Goal: Information Seeking & Learning: Learn about a topic

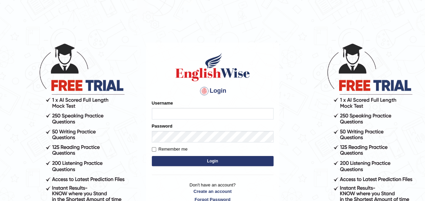
type input "0472732345"
click at [218, 158] on button "Login" at bounding box center [213, 161] width 122 height 10
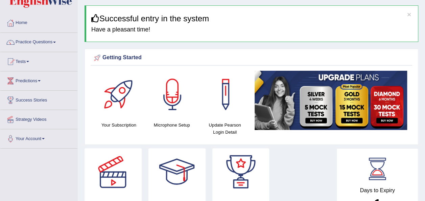
scroll to position [18, 0]
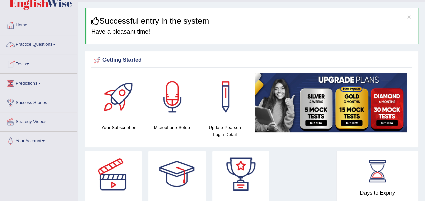
click at [55, 44] on span at bounding box center [54, 44] width 3 height 1
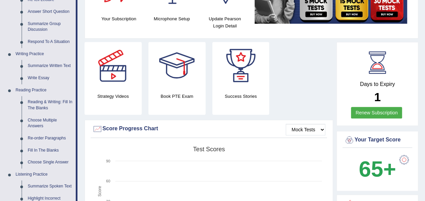
scroll to position [125, 0]
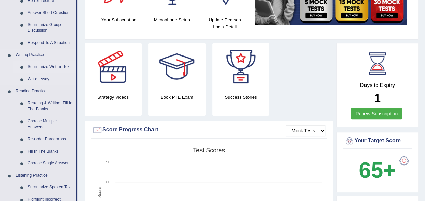
click at [61, 66] on link "Summarize Written Text" at bounding box center [50, 67] width 51 height 12
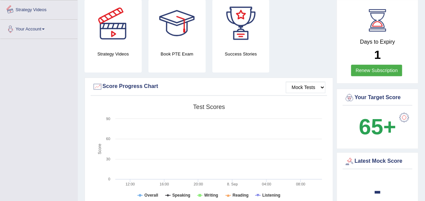
scroll to position [484, 0]
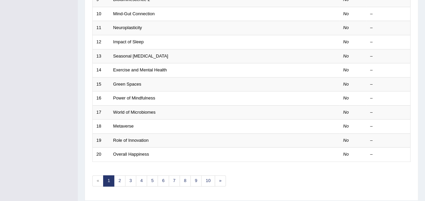
scroll to position [243, 0]
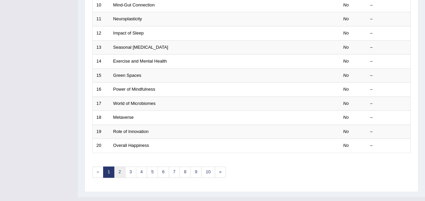
click at [117, 166] on link "2" at bounding box center [119, 171] width 11 height 11
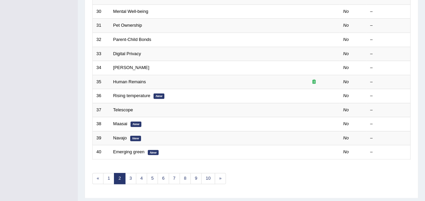
scroll to position [242, 0]
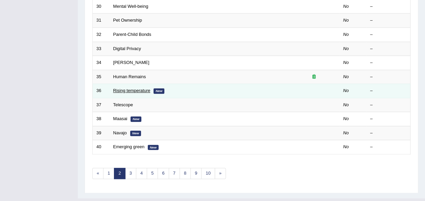
click at [130, 88] on link "Rising temperature" at bounding box center [131, 90] width 37 height 5
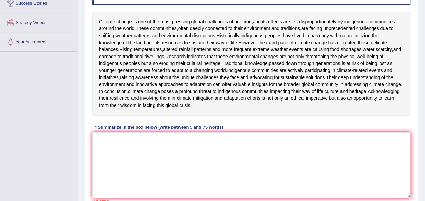
scroll to position [116, 0]
click at [120, 180] on textarea at bounding box center [251, 165] width 318 height 66
click at [110, 182] on textarea "Climmate change" at bounding box center [251, 165] width 318 height 66
click at [131, 182] on textarea "Climate change" at bounding box center [251, 165] width 318 height 66
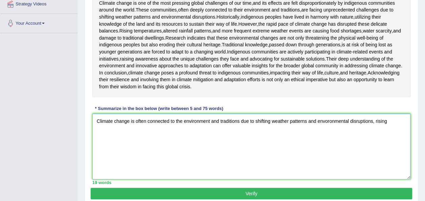
scroll to position [135, 0]
click at [329, 163] on textarea "Climate change is often connected to the environment and traditions due to shif…" at bounding box center [251, 147] width 318 height 66
click at [328, 163] on textarea "Climate change is often connected to the environment and traditions due to shif…" at bounding box center [251, 147] width 318 height 66
click at [333, 174] on textarea "Climate change is often connected to the environment and traditions due to shif…" at bounding box center [251, 147] width 318 height 66
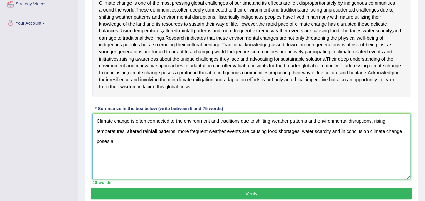
click at [299, 173] on textarea "Climate change is often connected to the environment and traditions due to shif…" at bounding box center [251, 147] width 318 height 66
click at [309, 173] on textarea "Climate change is often connected to the environment and traditions due to shif…" at bounding box center [251, 147] width 318 height 66
click at [192, 179] on textarea "Climate change is often connected to the environment and traditions due to shif…" at bounding box center [251, 147] width 318 height 66
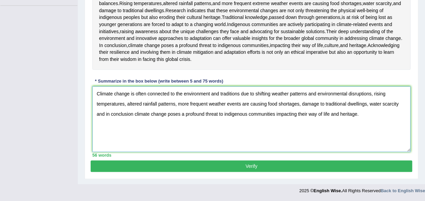
scroll to position [200, 0]
click at [332, 118] on textarea "Climate change is often connected to the environment and traditions due to shif…" at bounding box center [251, 119] width 318 height 66
type textarea "Climate change is often connected to the environment and traditions due to shif…"
click at [266, 167] on button "Verify" at bounding box center [251, 165] width 321 height 11
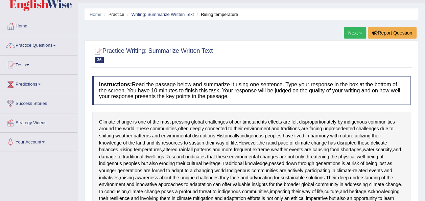
scroll to position [0, 0]
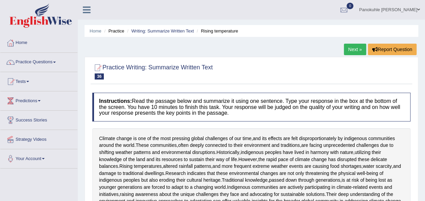
click at [353, 51] on link "Next »" at bounding box center [355, 49] width 22 height 11
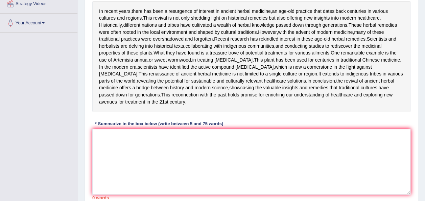
scroll to position [138, 0]
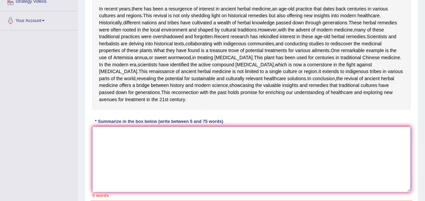
click at [109, 183] on textarea at bounding box center [251, 159] width 318 height 66
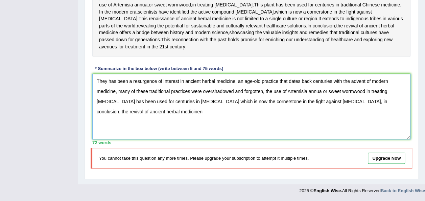
scroll to position [212, 0]
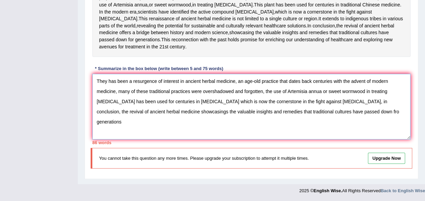
click at [289, 128] on textarea "They has been a resurgence of interest in ancient herbal medicine, an age-old p…" at bounding box center [251, 107] width 318 height 66
click at [296, 128] on textarea "They has been a resurgence of interest in ancient herbal medicine, an age-old p…" at bounding box center [251, 107] width 318 height 66
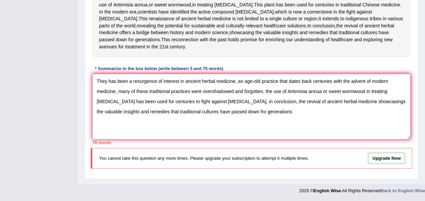
click at [188, 128] on textarea "They has been a resurgence of interest in ancient herbal medicine, an age-old p…" at bounding box center [251, 107] width 318 height 66
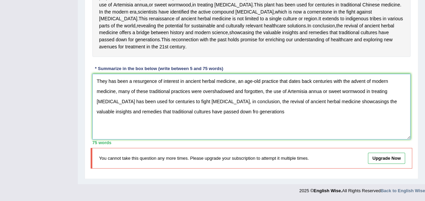
click at [232, 138] on textarea "They has been a resurgence of interest in ancient herbal medicine, an age-old p…" at bounding box center [251, 107] width 318 height 66
click at [192, 138] on textarea "They has been a resurgence of interest in ancient herbal medicine, an age-old p…" at bounding box center [251, 107] width 318 height 66
click at [327, 127] on textarea "They has been a resurgence of interest in ancient herbal medicine, an age-old p…" at bounding box center [251, 107] width 318 height 66
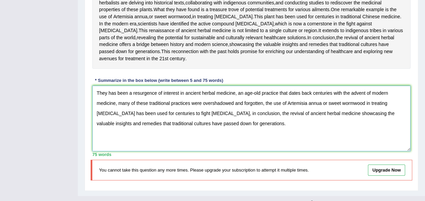
scroll to position [238, 0]
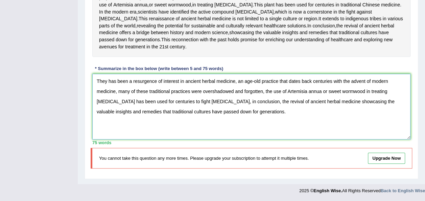
click at [342, 116] on textarea "They has been a resurgence of interest in ancient herbal medicine, an age-old p…" at bounding box center [251, 107] width 318 height 66
click at [287, 128] on textarea "They has been a resurgence of interest in ancient herbal medicine, an age-old p…" at bounding box center [251, 107] width 318 height 66
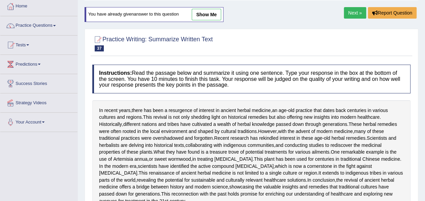
scroll to position [34, 0]
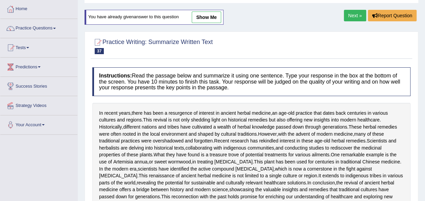
type textarea "They has been a resurgence of interest in ancient herbal medicine, an age-old p…"
click at [351, 15] on link "Next »" at bounding box center [355, 15] width 22 height 11
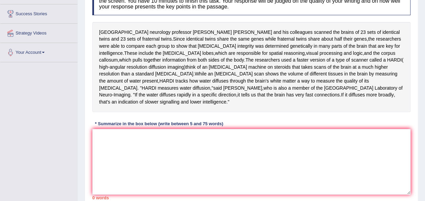
scroll to position [92, 0]
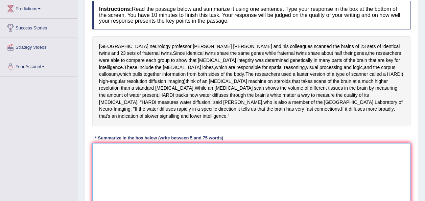
click at [114, 149] on textarea at bounding box center [251, 176] width 318 height 66
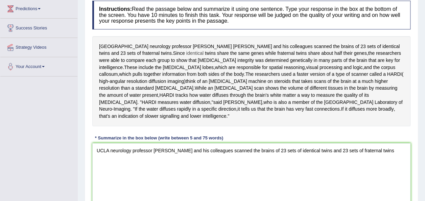
drag, startPoint x: 99, startPoint y: 53, endPoint x: 129, endPoint y: 52, distance: 30.5
click at [129, 52] on div "UCLA neurology professor Paul Thompson and his colleagues scanned the brains of…" at bounding box center [251, 81] width 318 height 90
click at [391, 144] on textarea "UCLA neurology professor Paul Thompson and his colleagues scanned the brains of…" at bounding box center [251, 176] width 318 height 66
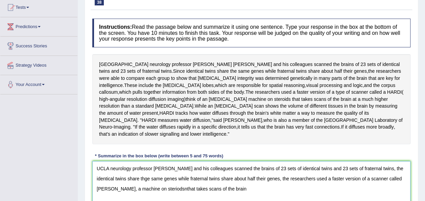
scroll to position [70, 0]
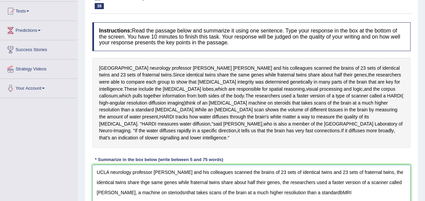
click at [315, 184] on textarea "UCLA neurology professor Paul Thompson and his colleagues scanned the brains of…" at bounding box center [251, 198] width 318 height 66
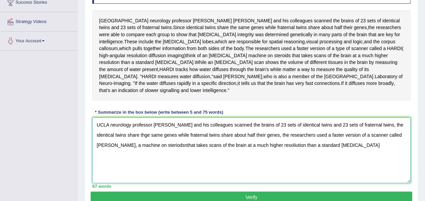
scroll to position [118, 0]
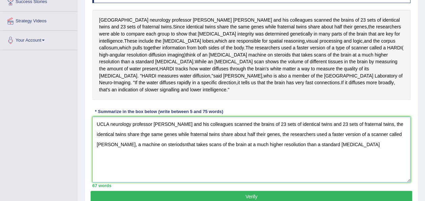
click at [147, 128] on textarea "UCLA neurology professor Paul Thompson and his colleagues scanned the brains of…" at bounding box center [251, 150] width 318 height 66
click at [156, 138] on textarea "UCLA neurology professor Paul Thompson and his colleagues scanned the brains of…" at bounding box center [251, 150] width 318 height 66
click at [161, 137] on textarea "UCLA neurology professor Paul Thompson and his colleagues scanned the brains of…" at bounding box center [251, 150] width 318 height 66
click at [160, 137] on textarea "UCLA neurology professor Paul Thompson and his colleagues scanned the brains of…" at bounding box center [251, 150] width 318 height 66
click at [267, 138] on textarea "UCLA neurology professor Paul Thompson and his colleagues scanned the brains of…" at bounding box center [251, 150] width 318 height 66
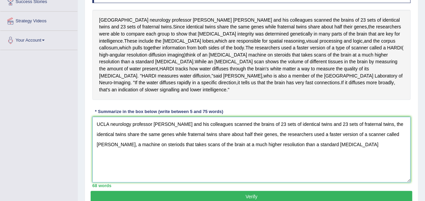
click at [266, 138] on textarea "UCLA neurology professor Paul Thompson and his colleagues scanned the brains of…" at bounding box center [251, 150] width 318 height 66
click at [321, 139] on textarea "UCLA neurology professor Paul Thompson and his colleagues scanned the brains of…" at bounding box center [251, 150] width 318 height 66
type textarea "UCLA neurology professor Paul Thompson and his colleagues scanned the brains of…"
click at [255, 191] on button "Verify" at bounding box center [251, 196] width 321 height 11
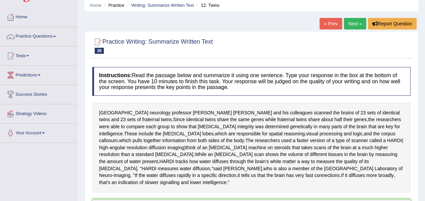
scroll to position [17, 0]
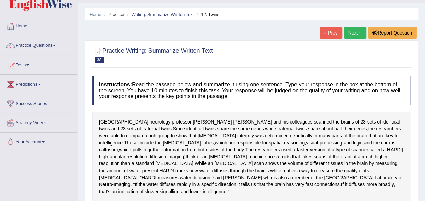
click at [55, 44] on link "Practice Questions" at bounding box center [38, 44] width 77 height 17
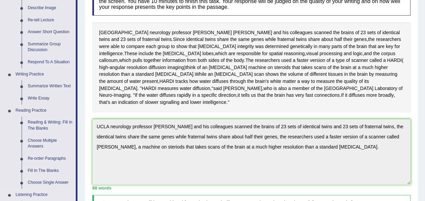
scroll to position [107, 0]
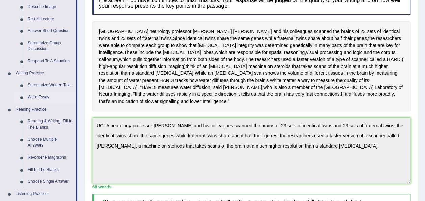
click at [42, 95] on link "Write Essay" at bounding box center [50, 97] width 51 height 12
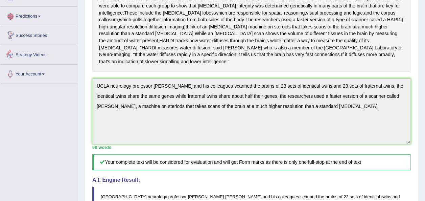
scroll to position [330, 0]
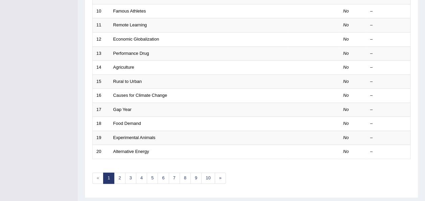
scroll to position [243, 0]
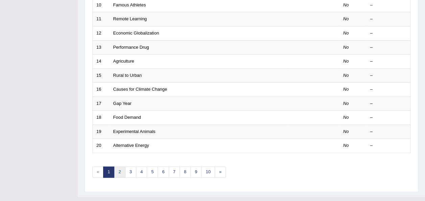
click at [119, 166] on link "2" at bounding box center [119, 171] width 11 height 11
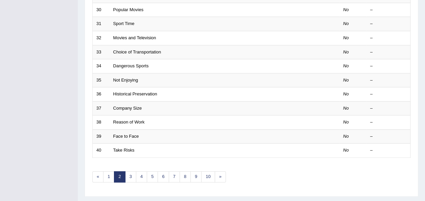
scroll to position [243, 0]
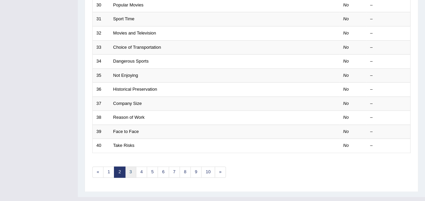
click at [129, 166] on link "3" at bounding box center [130, 171] width 11 height 11
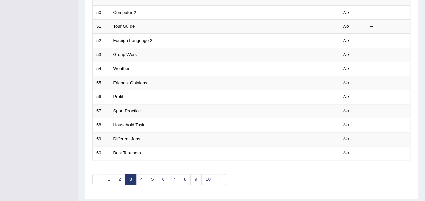
scroll to position [243, 0]
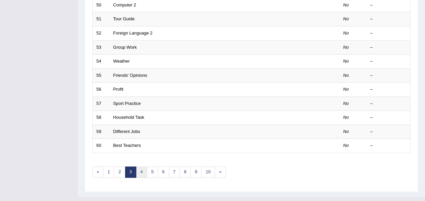
click at [137, 166] on link "4" at bounding box center [141, 171] width 11 height 11
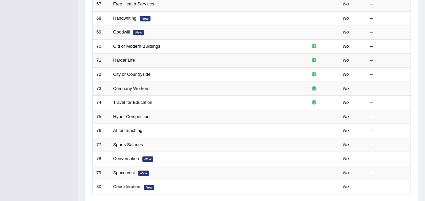
scroll to position [203, 0]
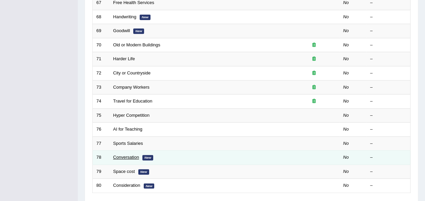
click at [136, 154] on link "Conversation" at bounding box center [126, 156] width 26 height 5
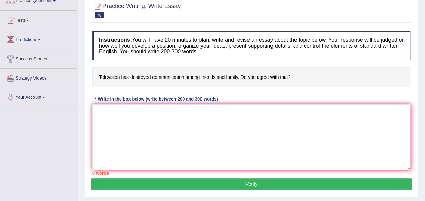
scroll to position [62, 0]
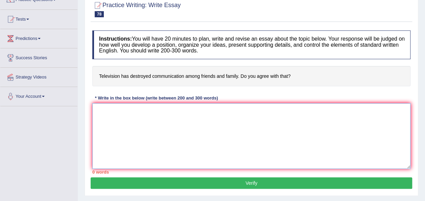
click at [113, 120] on textarea at bounding box center [251, 136] width 318 height 66
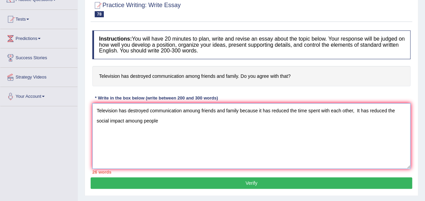
click at [110, 118] on textarea "Television has destroyed communication amoung friends and family because it has…" at bounding box center [251, 136] width 318 height 66
click at [184, 122] on textarea "Television has destroyed communication amoung friends and family because it has…" at bounding box center [251, 136] width 318 height 66
click at [188, 122] on textarea "Television has destroyed communication amoung friends and family because it has…" at bounding box center [251, 136] width 318 height 66
click at [224, 121] on textarea "Television has destroyed communication amoung friends and family because it has…" at bounding box center [251, 136] width 318 height 66
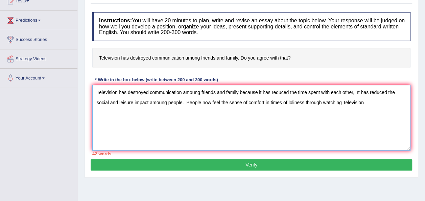
scroll to position [87, 0]
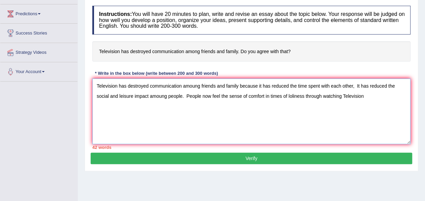
click at [294, 96] on textarea "Television has destroyed communication amoung friends and family because it has…" at bounding box center [251, 111] width 318 height 66
click at [292, 95] on textarea "Television has destroyed communication amoung friends and family because it has…" at bounding box center [251, 111] width 318 height 66
click at [97, 84] on textarea "Television has destroyed communication amoung friends and family because it has…" at bounding box center [251, 111] width 318 height 66
click at [124, 84] on textarea "I agree that Television has destroyed communication amoung friends and family b…" at bounding box center [251, 111] width 318 height 66
click at [395, 96] on textarea "I agree that television has destroyed communication amoung friends and family b…" at bounding box center [251, 111] width 318 height 66
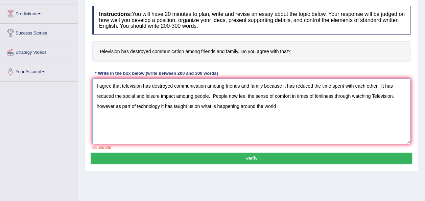
click at [99, 105] on textarea "I agree that television has destroyed communication amoung friends and family b…" at bounding box center [251, 111] width 318 height 66
click at [116, 105] on textarea "I agree that television has destroyed communication amoung friends and family b…" at bounding box center [251, 111] width 318 height 66
click at [185, 105] on textarea "I agree that television has destroyed communication amoung friends and family b…" at bounding box center [251, 111] width 318 height 66
click at [296, 105] on textarea "I agree that television has destroyed communication amoung friends and family b…" at bounding box center [251, 111] width 318 height 66
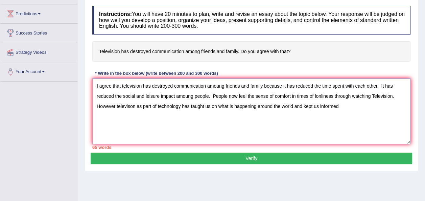
click at [182, 105] on textarea "I agree that television has destroyed communication amoung friends and family b…" at bounding box center [251, 111] width 318 height 66
click at [182, 106] on textarea "I agree that television has destroyed communication amoung friends and family b…" at bounding box center [251, 111] width 318 height 66
click at [180, 105] on textarea "I agree that television has destroyed communication amoung friends and family b…" at bounding box center [251, 111] width 318 height 66
click at [317, 105] on textarea "I agree that television has destroyed communication amoung friends and family b…" at bounding box center [251, 111] width 318 height 66
click at [347, 104] on textarea "I agree that television has destroyed communication amoung friends and family b…" at bounding box center [251, 111] width 318 height 66
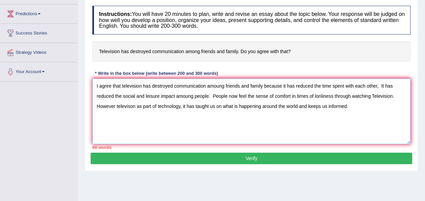
type textarea "I agree that television has destroyed communication amoung friends and family b…"
click at [280, 158] on button "Verify" at bounding box center [251, 157] width 321 height 11
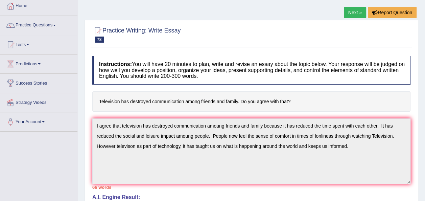
scroll to position [37, 0]
click at [350, 12] on link "Next »" at bounding box center [355, 12] width 22 height 11
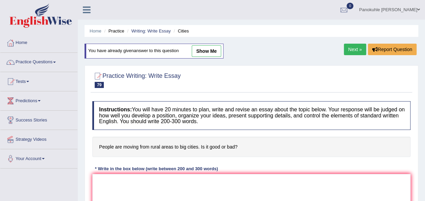
click at [353, 49] on link "Next »" at bounding box center [355, 49] width 22 height 11
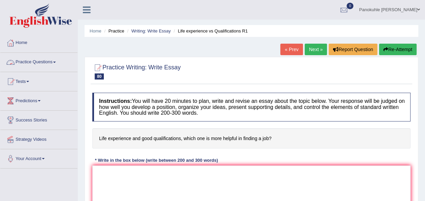
click at [54, 62] on link "Practice Questions" at bounding box center [38, 61] width 77 height 17
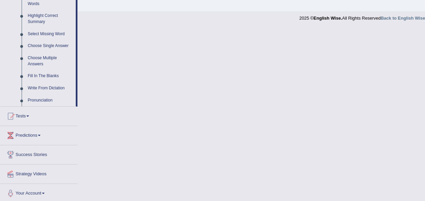
scroll to position [328, 0]
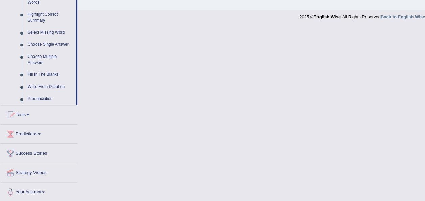
click at [39, 131] on link "Predictions" at bounding box center [38, 132] width 77 height 17
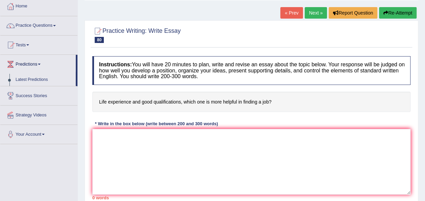
scroll to position [35, 0]
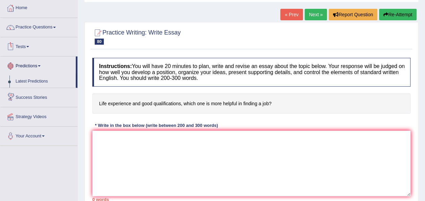
click at [27, 49] on link "Tests" at bounding box center [38, 45] width 77 height 17
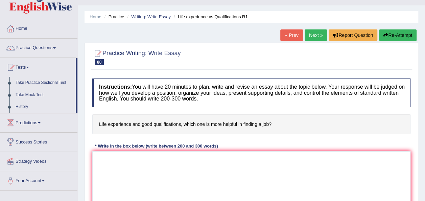
scroll to position [0, 0]
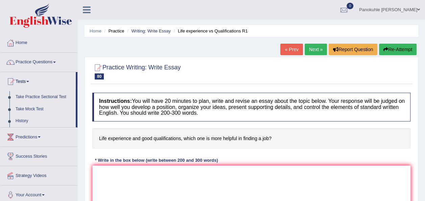
click at [110, 29] on li "Practice" at bounding box center [113, 31] width 22 height 6
click at [115, 31] on li "Practice" at bounding box center [113, 31] width 22 height 6
click at [25, 40] on link "Home" at bounding box center [38, 41] width 77 height 17
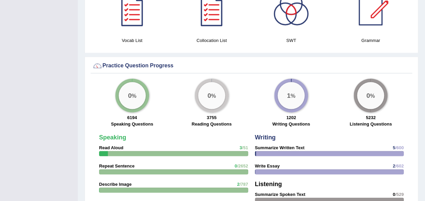
scroll to position [437, 0]
click at [393, 164] on span "2" at bounding box center [393, 166] width 2 height 5
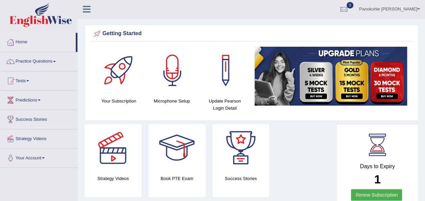
scroll to position [0, 0]
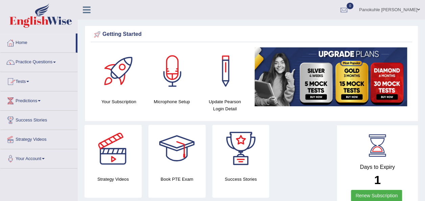
click at [27, 82] on link "Tests" at bounding box center [38, 80] width 77 height 17
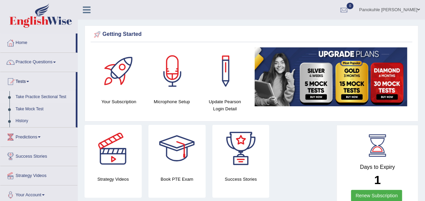
click at [53, 96] on link "Take Practice Sectional Test" at bounding box center [44, 97] width 63 height 12
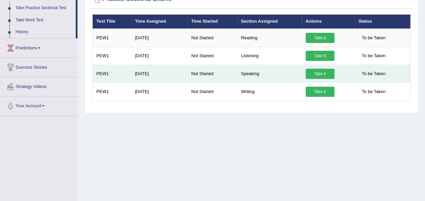
scroll to position [90, 0]
